Goal: Task Accomplishment & Management: Complete application form

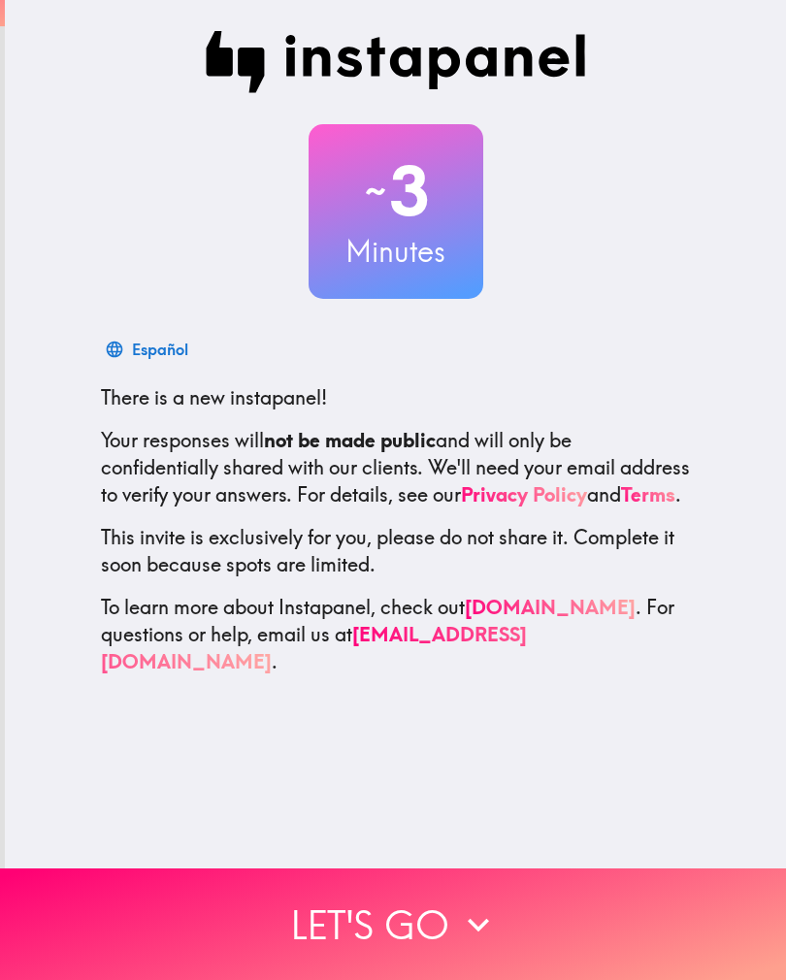
click at [585, 919] on button "Let's go" at bounding box center [393, 924] width 786 height 112
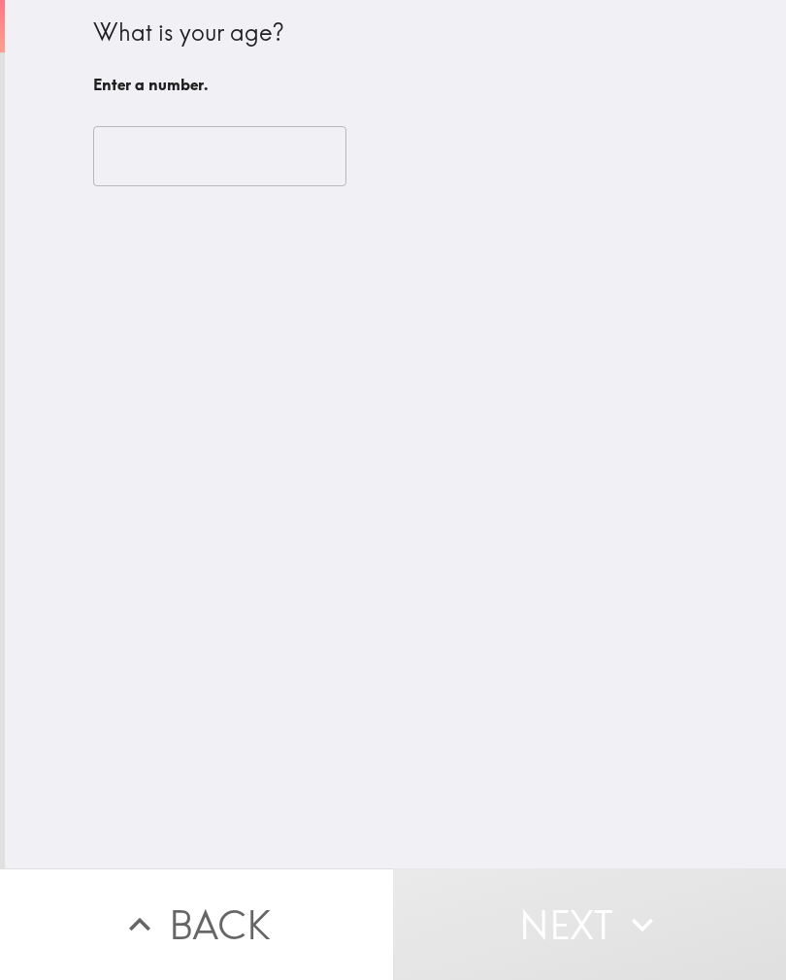
click at [205, 135] on input "number" at bounding box center [219, 156] width 253 height 60
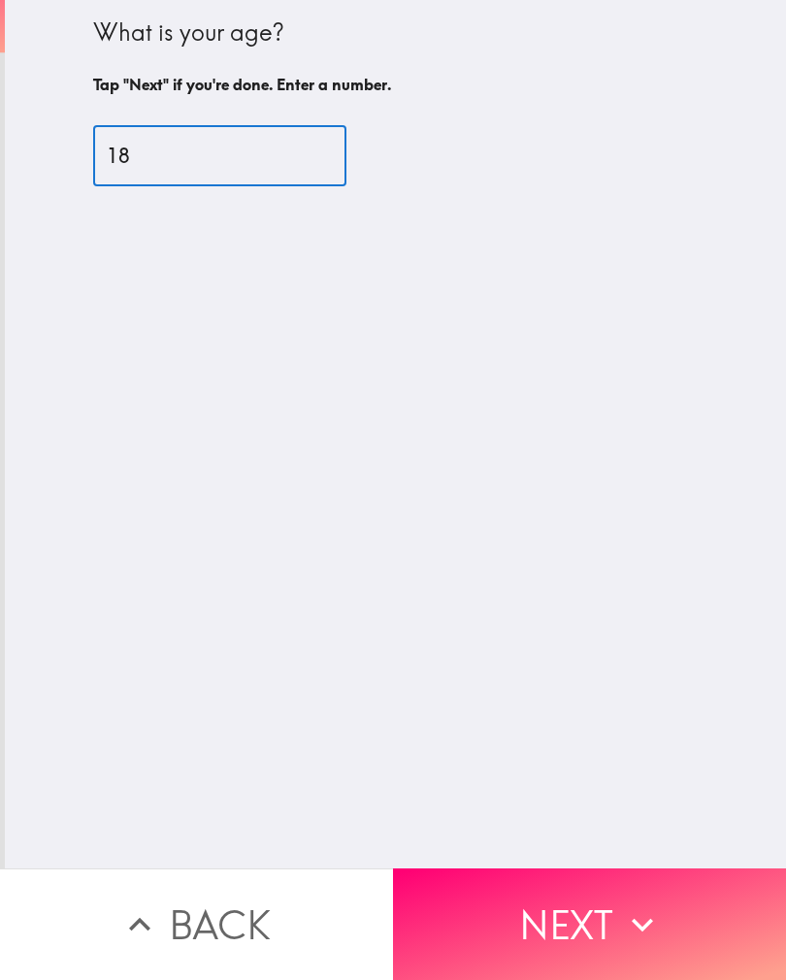
type input "18"
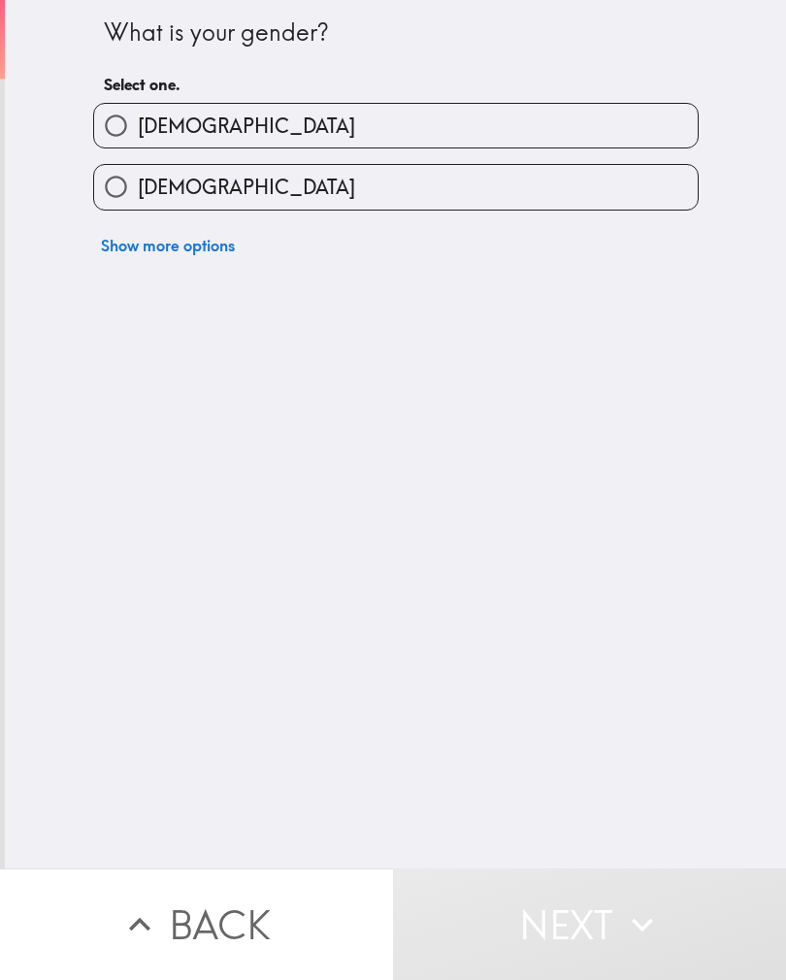
click at [393, 171] on label "[DEMOGRAPHIC_DATA]" at bounding box center [395, 187] width 603 height 44
click at [138, 171] on input "[DEMOGRAPHIC_DATA]" at bounding box center [116, 187] width 44 height 44
radio input "true"
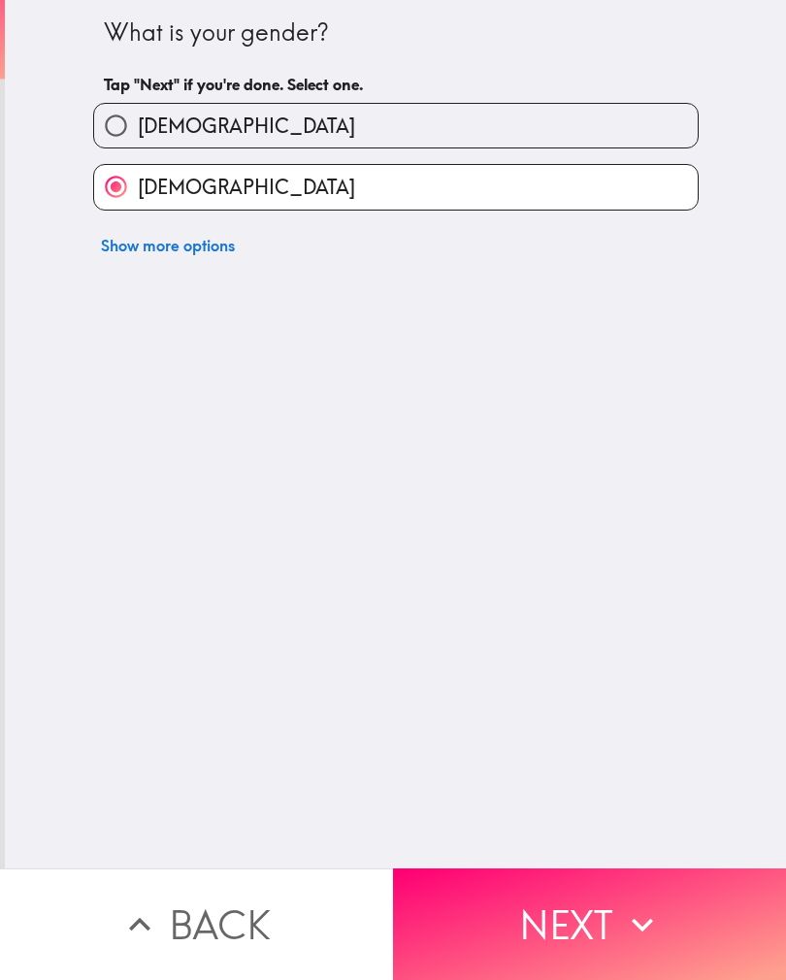
click at [534, 926] on button "Next" at bounding box center [589, 924] width 393 height 112
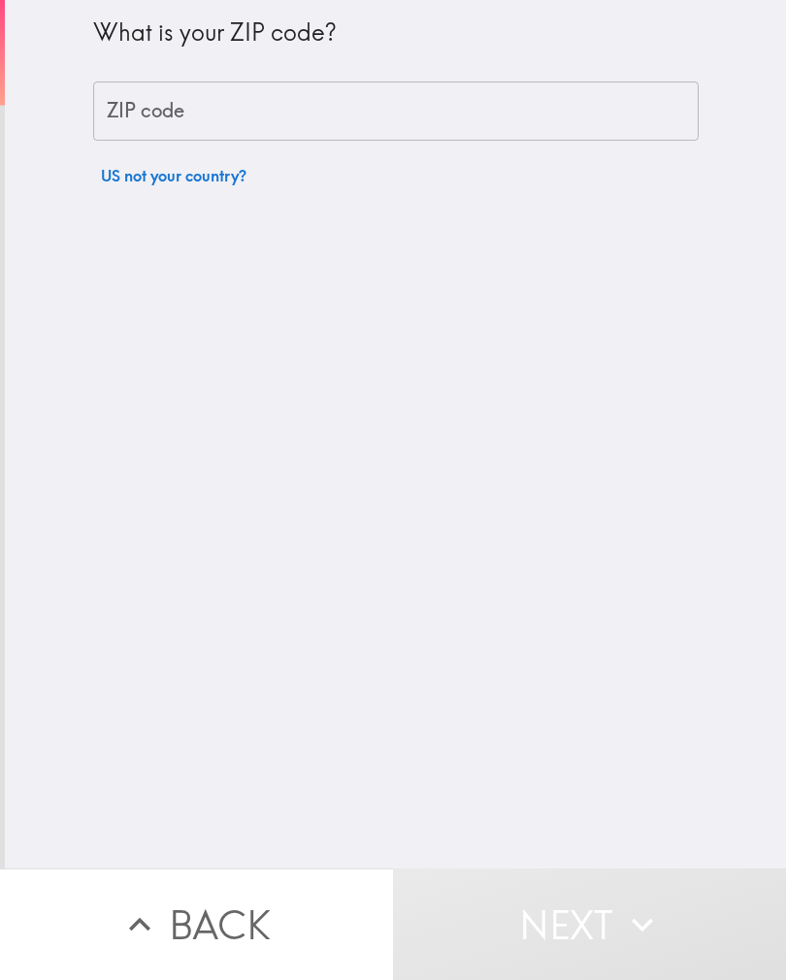
click at [572, 110] on input "ZIP code" at bounding box center [395, 111] width 605 height 60
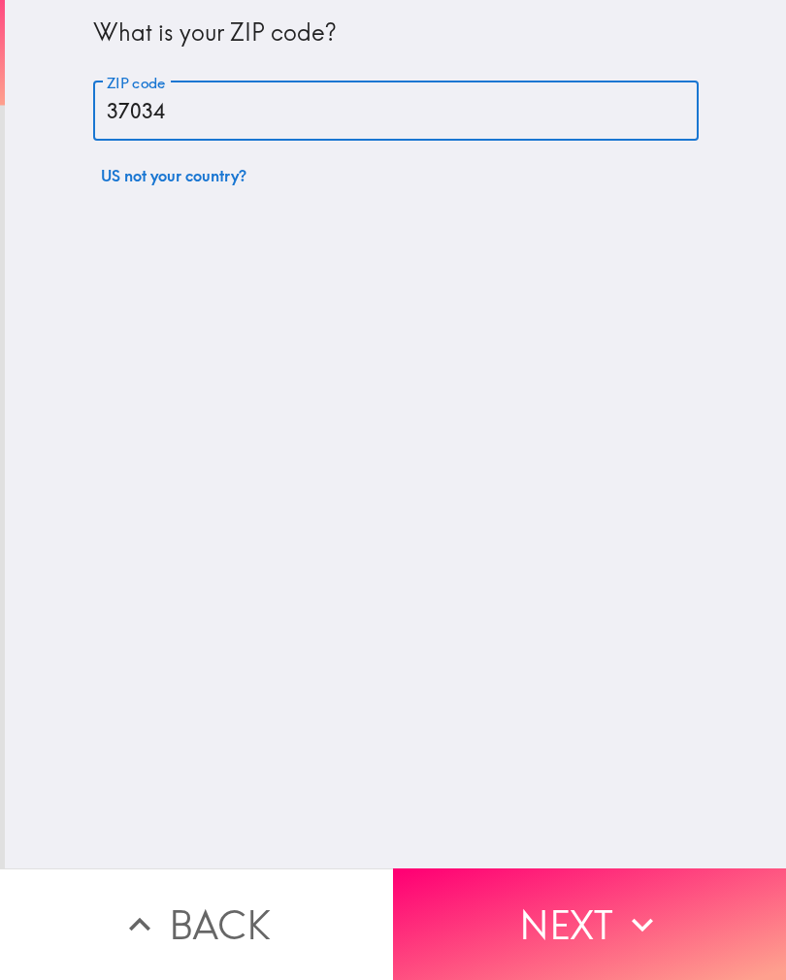
type input "37034"
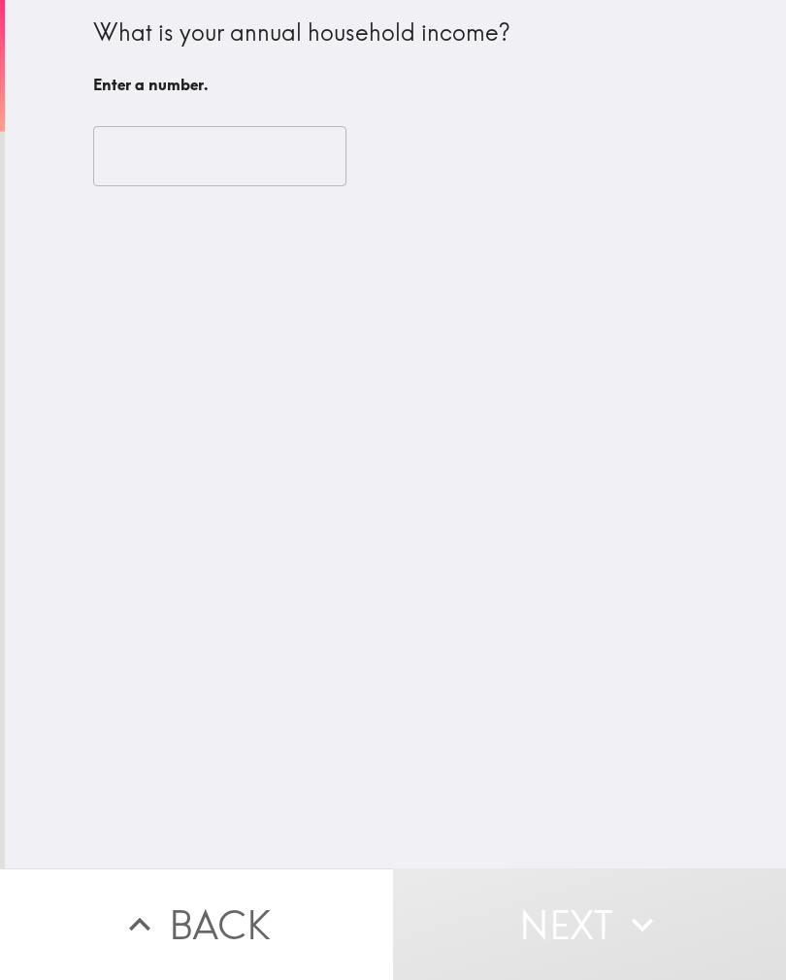
click at [255, 146] on input "number" at bounding box center [219, 156] width 253 height 60
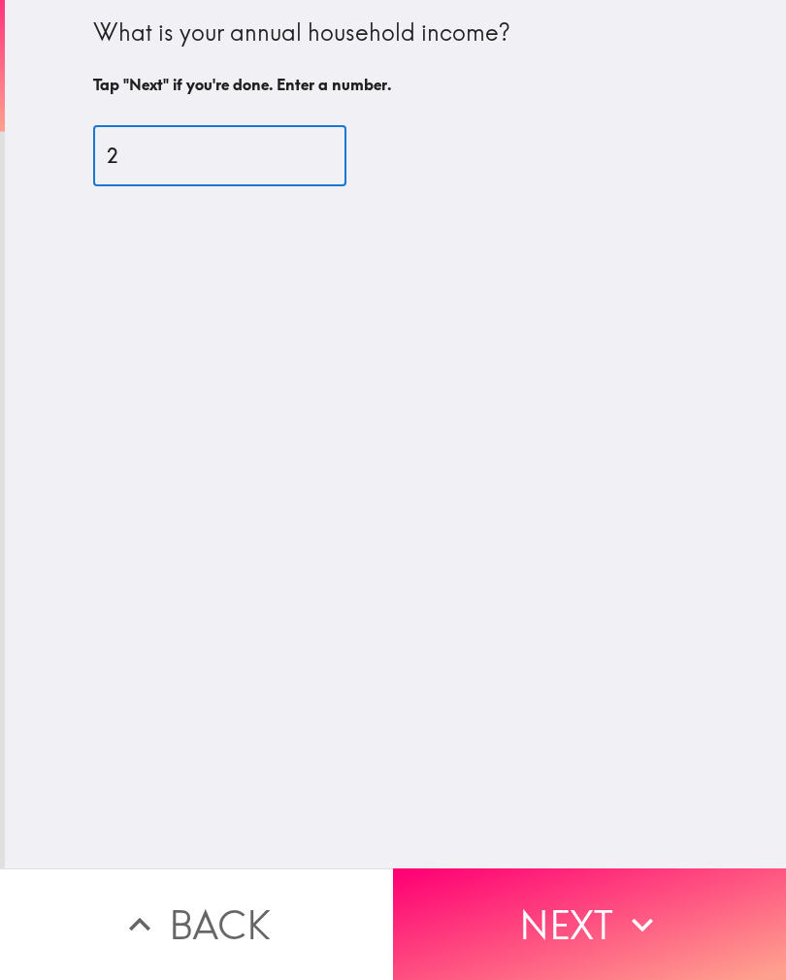
type input "20"
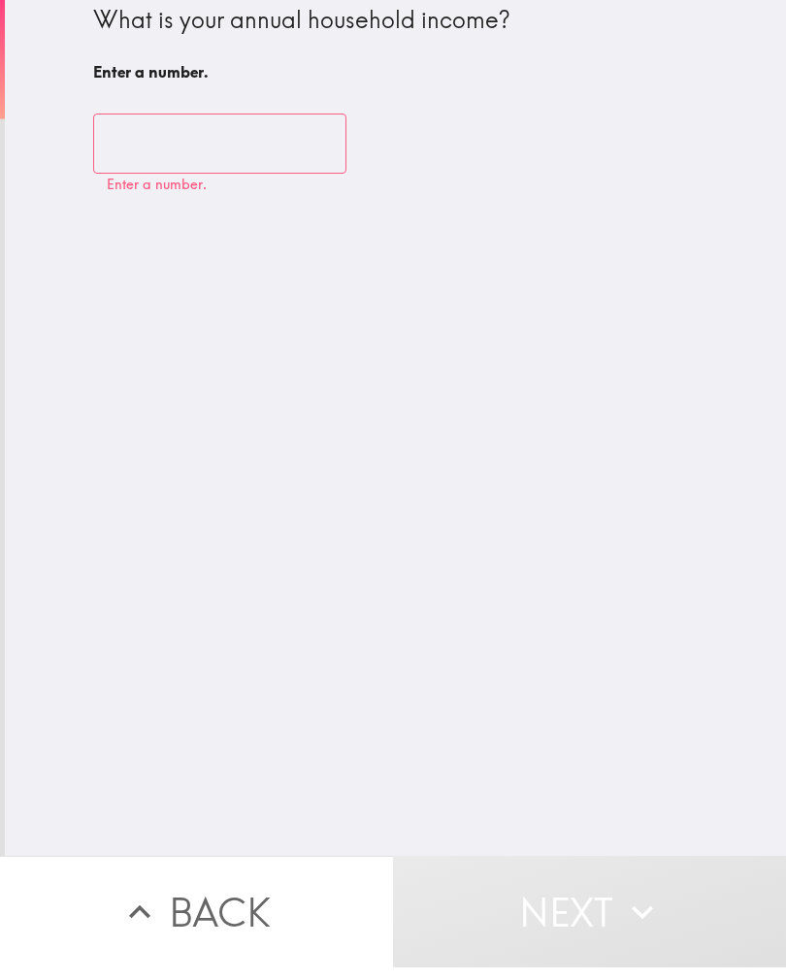
type input "20"
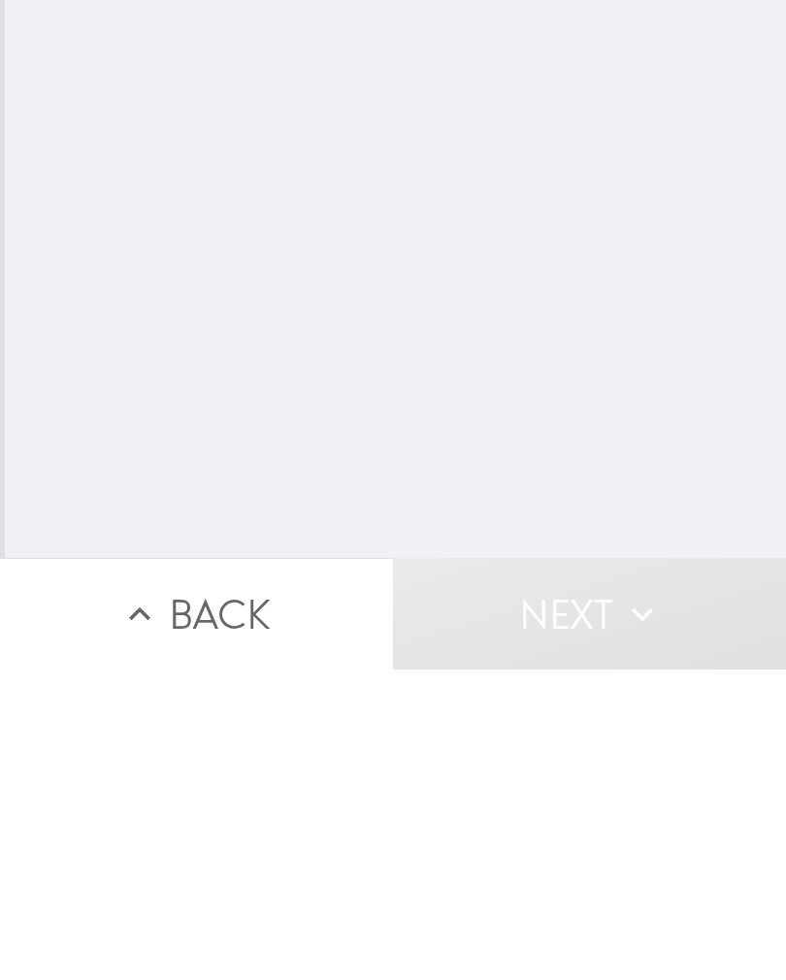
click at [652, 903] on icon "button" at bounding box center [642, 924] width 43 height 43
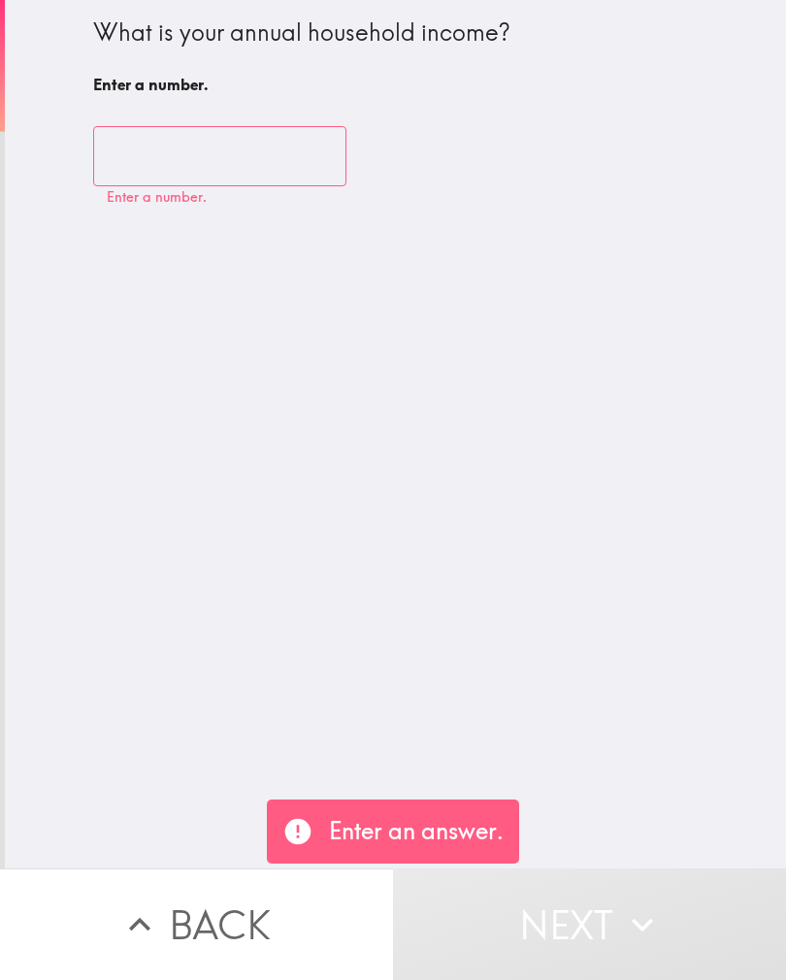
click at [242, 168] on input "number" at bounding box center [219, 156] width 253 height 60
